Goal: Task Accomplishment & Management: Use online tool/utility

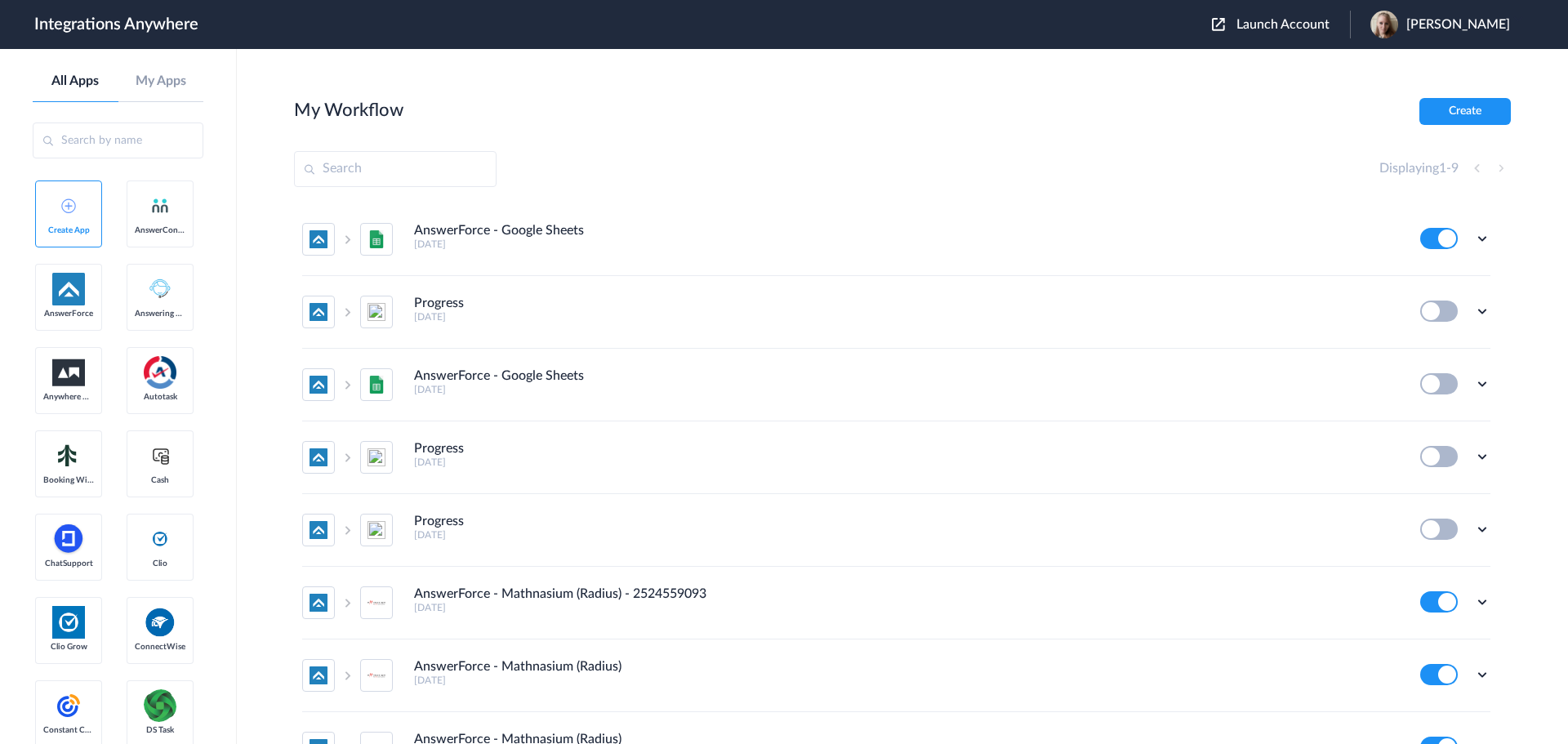
click at [1306, 28] on span "Launch Account" at bounding box center [1283, 24] width 93 height 13
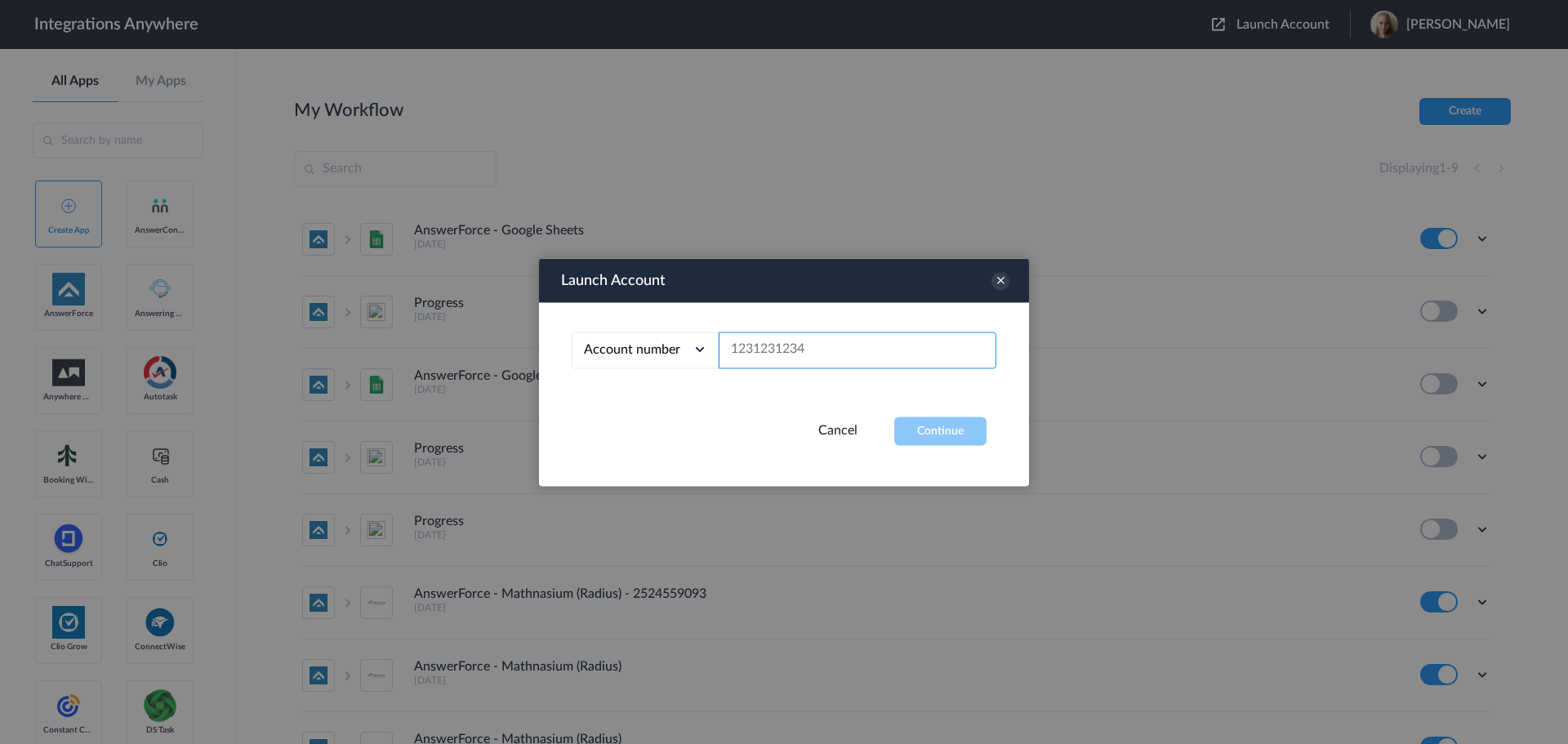
click at [830, 351] on input "text" at bounding box center [857, 350] width 278 height 37
paste input "8662233114"
type input "8662233114"
click at [927, 433] on button "Continue" at bounding box center [940, 430] width 92 height 28
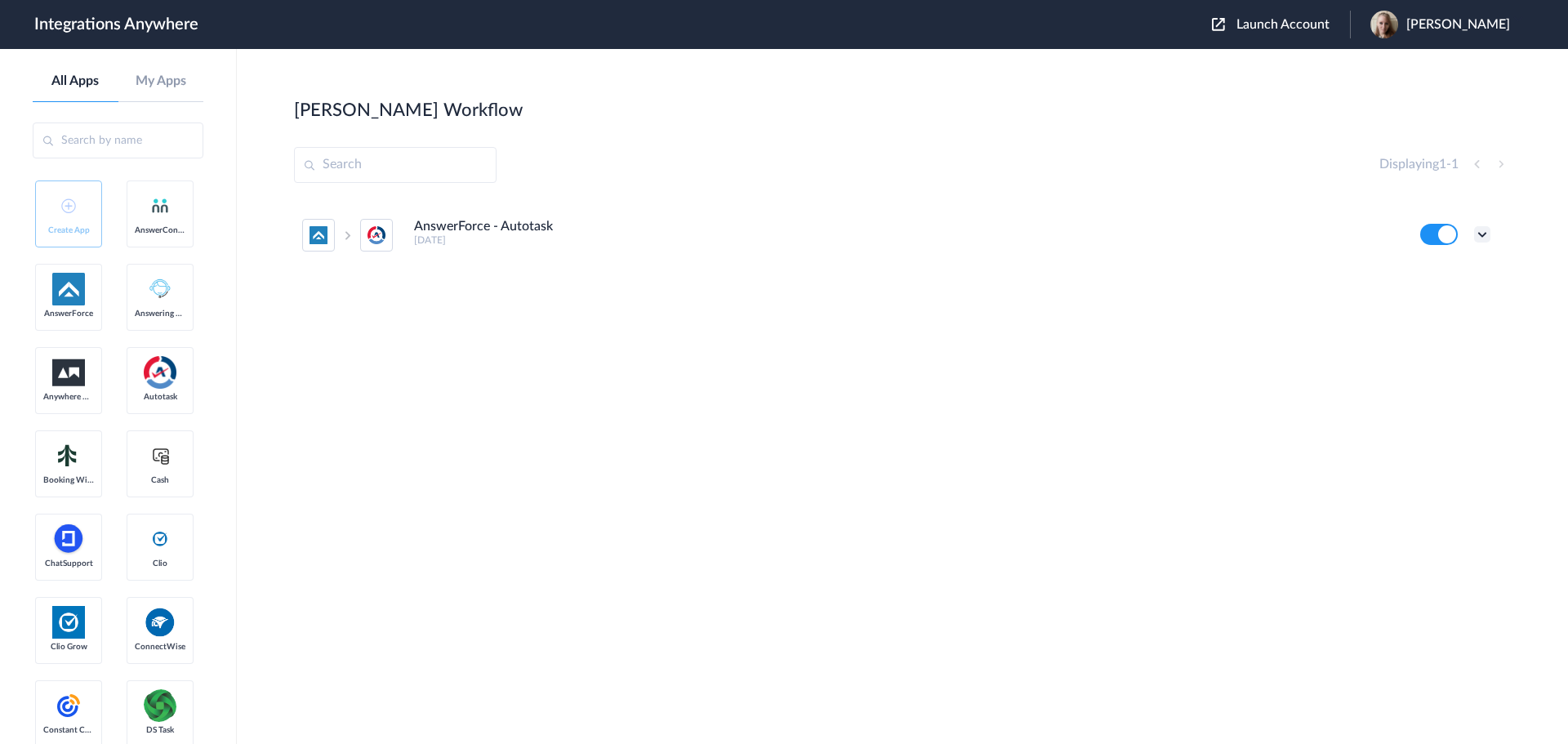
click at [1488, 233] on icon at bounding box center [1482, 234] width 16 height 16
click at [1435, 274] on link "Edit" at bounding box center [1415, 272] width 39 height 11
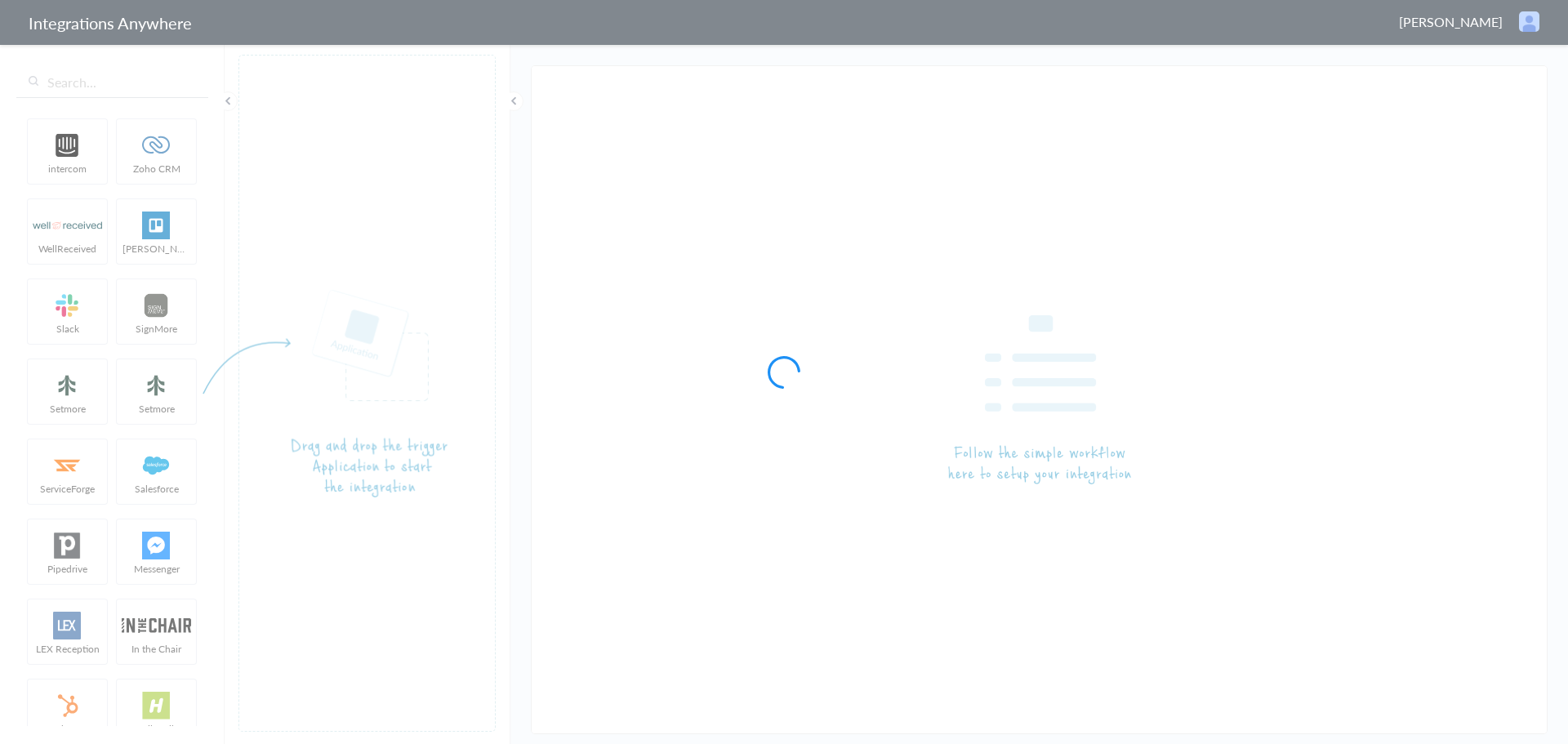
type input "AnswerForce - Autotask"
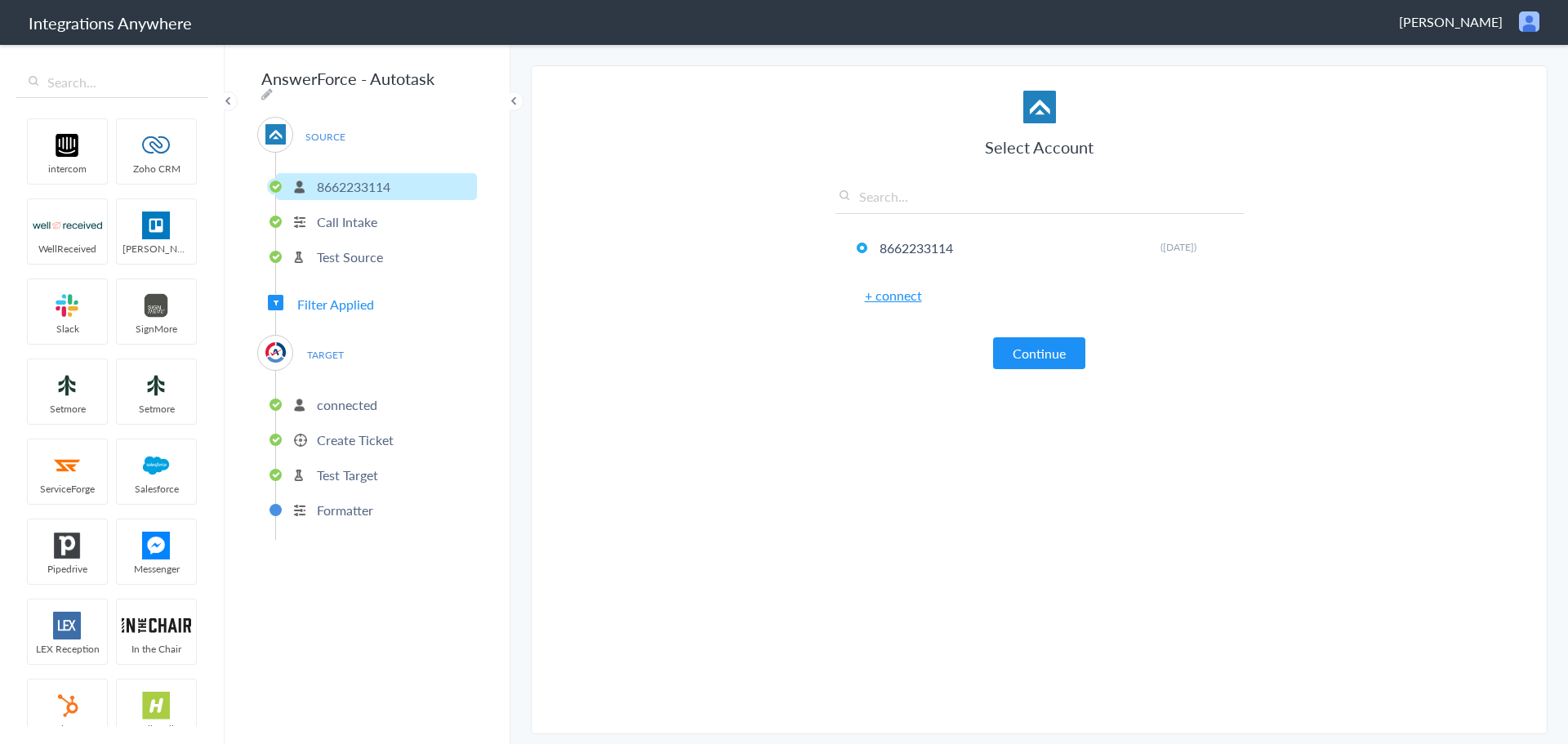
click at [373, 434] on p "Create Ticket" at bounding box center [354, 440] width 77 height 19
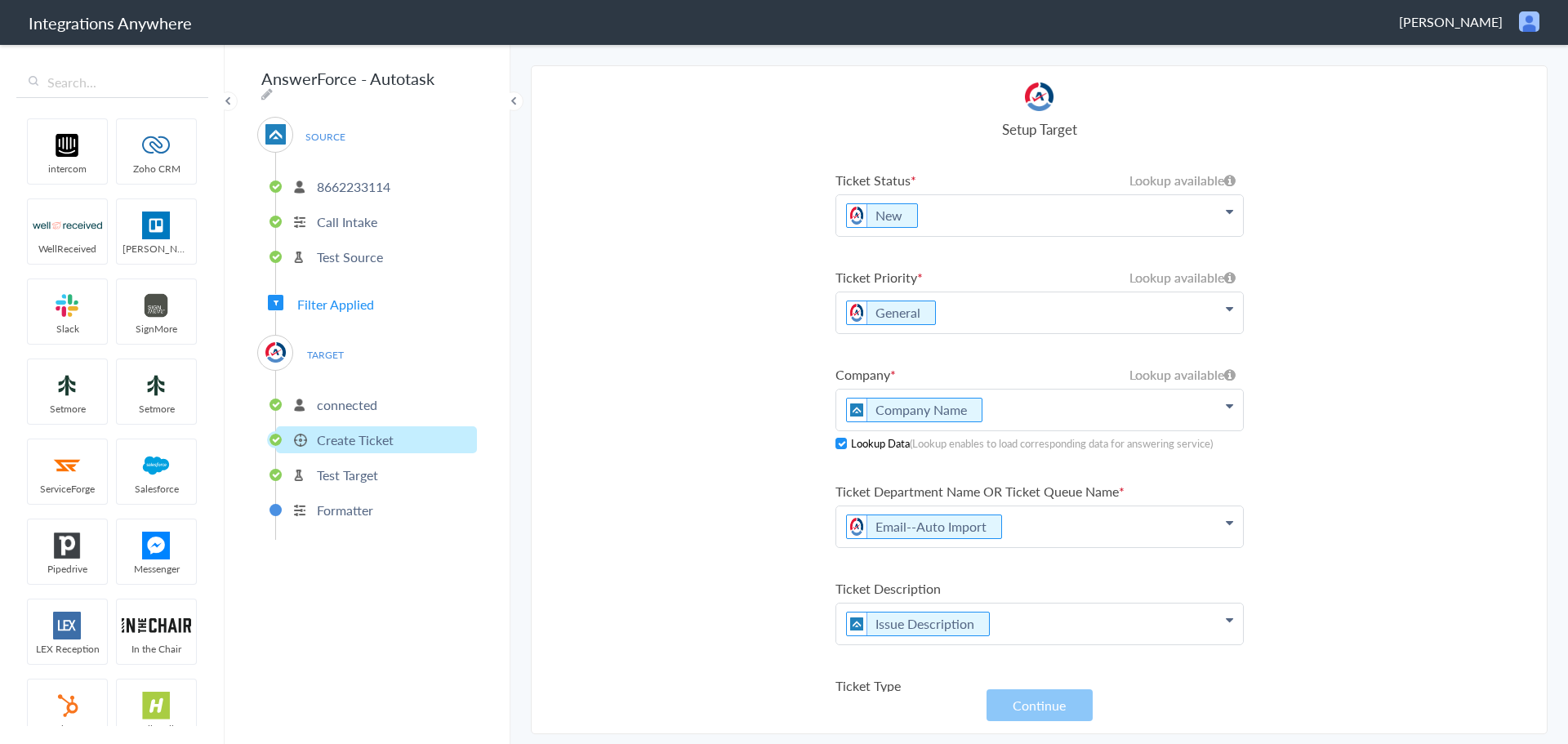
scroll to position [8, 0]
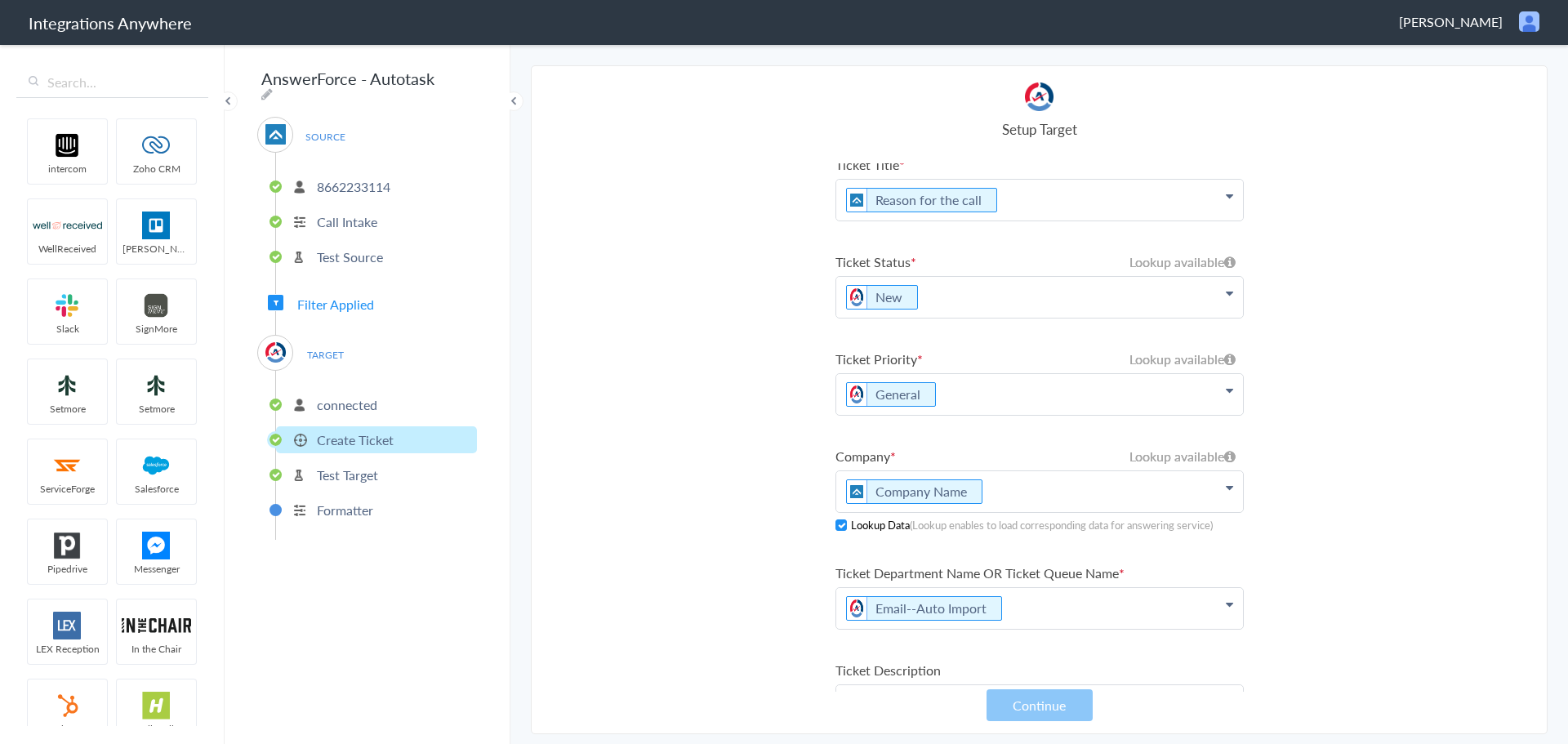
click at [1057, 398] on p "General" at bounding box center [1040, 394] width 407 height 41
click at [1226, 395] on icon at bounding box center [1230, 390] width 8 height 13
click at [753, 407] on section "Select Account 8662233114 Rename Delete (4 years ago) + connect Continue Setup …" at bounding box center [1039, 400] width 1017 height 669
